Goal: Task Accomplishment & Management: Complete application form

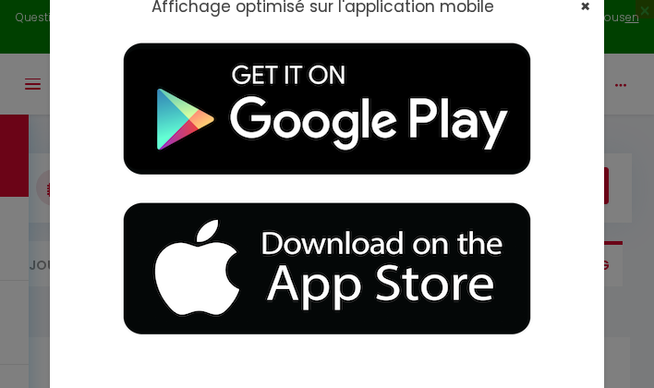
click at [587, 6] on span "×" at bounding box center [585, 5] width 10 height 23
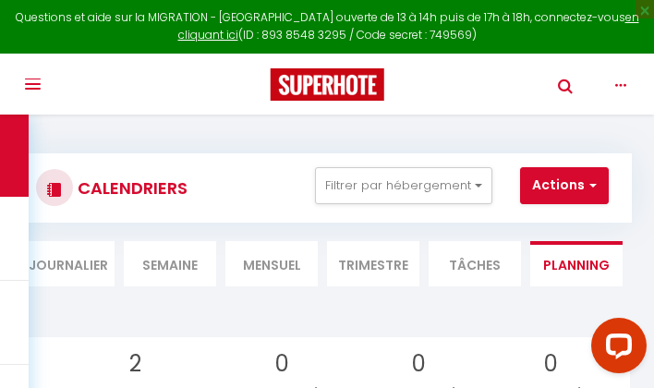
click at [31, 83] on span "button" at bounding box center [33, 84] width 16 height 2
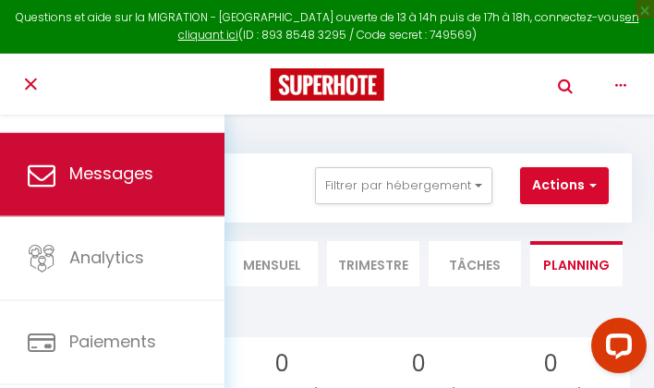
click at [75, 173] on span "Messages" at bounding box center [111, 174] width 84 height 23
select select "message"
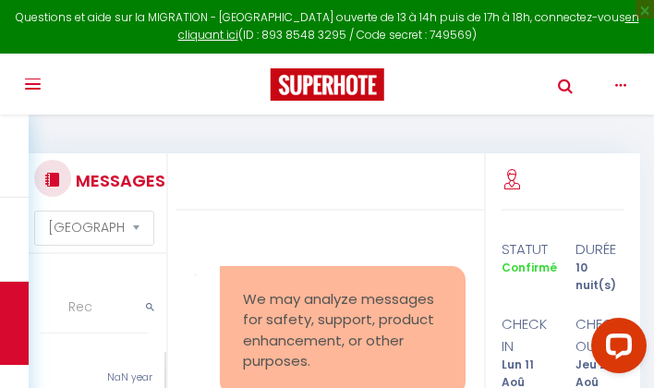
scroll to position [4724, 0]
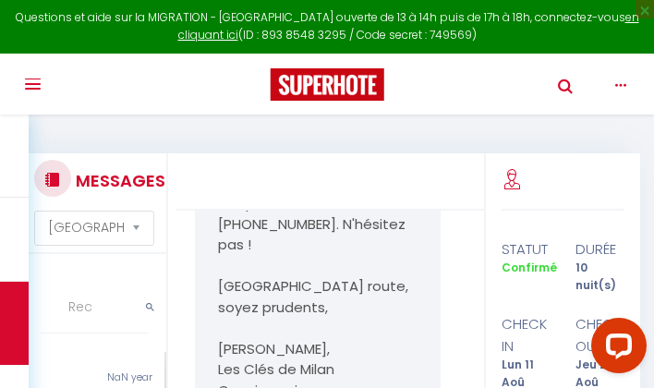
click at [333, 191] on div at bounding box center [329, 181] width 307 height 57
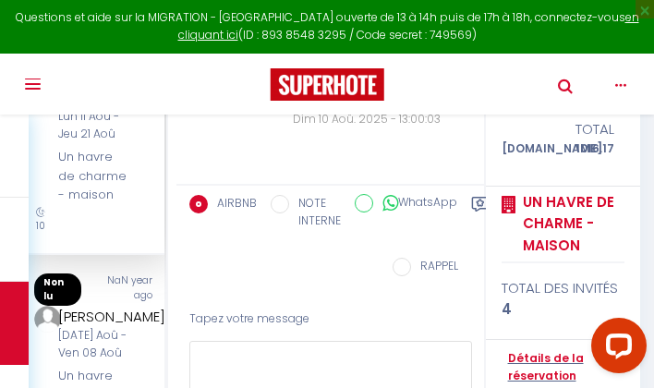
scroll to position [297, 0]
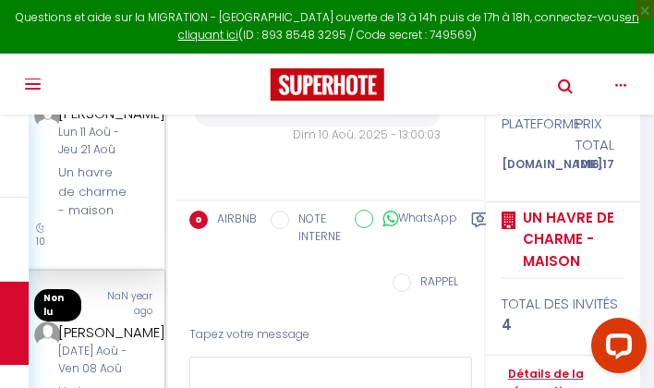
click at [54, 320] on span "Non lu" at bounding box center [57, 305] width 47 height 32
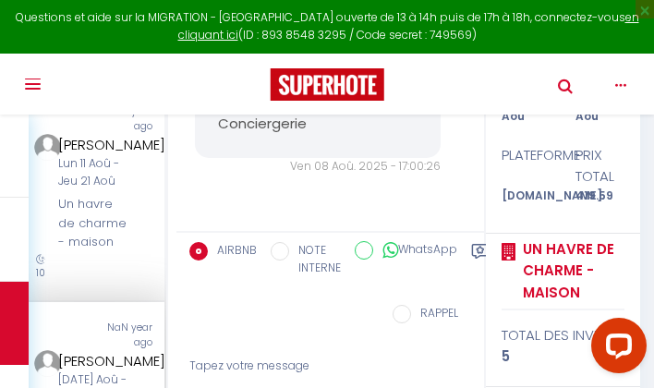
scroll to position [266, 0]
click at [91, 226] on div "Un havre de charme - maison" at bounding box center [93, 223] width 71 height 56
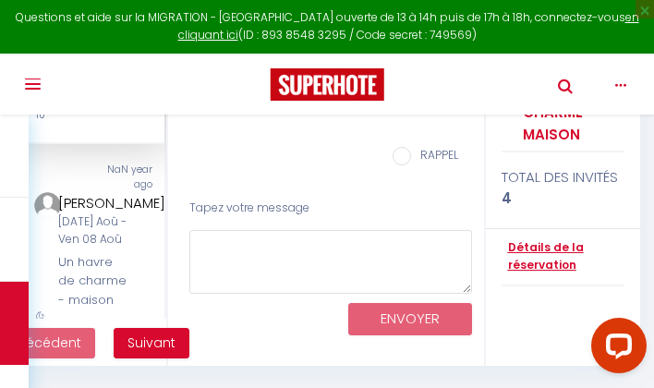
scroll to position [423, 0]
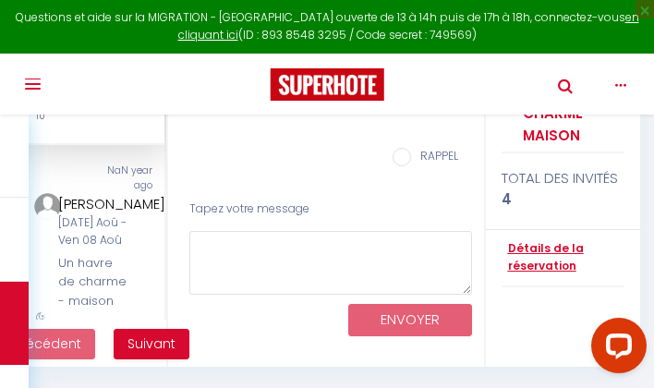
click at [542, 243] on link "Détails de la réservation" at bounding box center [563, 257] width 124 height 35
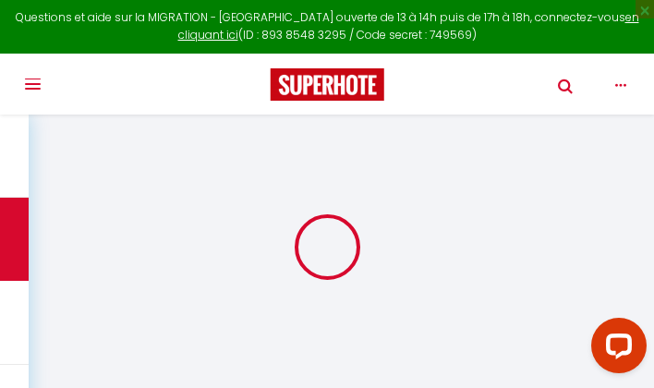
select select
select select "15"
checkbox input "false"
select select
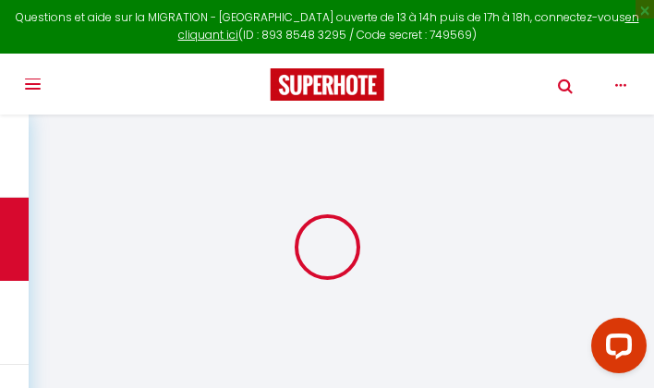
select select
checkbox input "false"
select select
checkbox input "false"
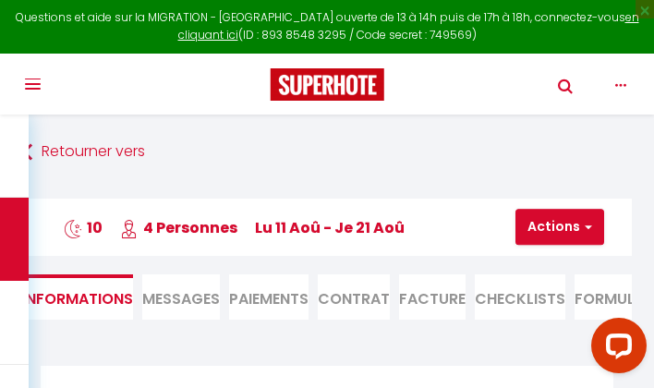
select select
checkbox input "false"
type input "79"
type input "44.67"
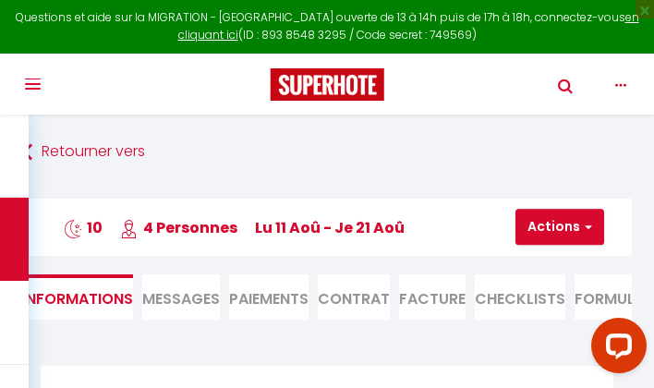
select select
checkbox input "false"
select select
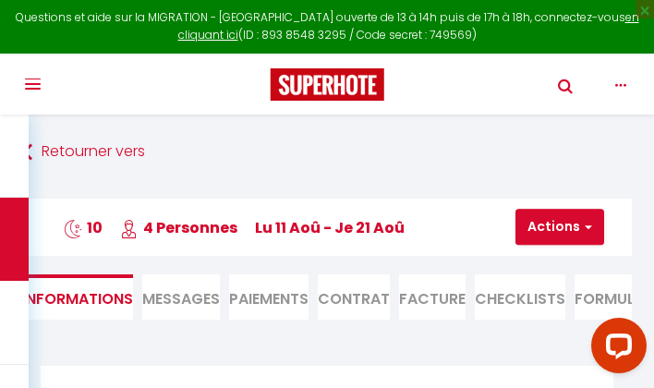
checkbox input "false"
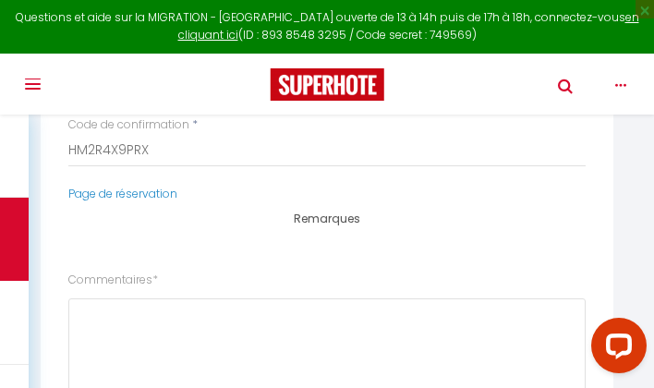
scroll to position [1743, 0]
